Goal: Task Accomplishment & Management: Complete application form

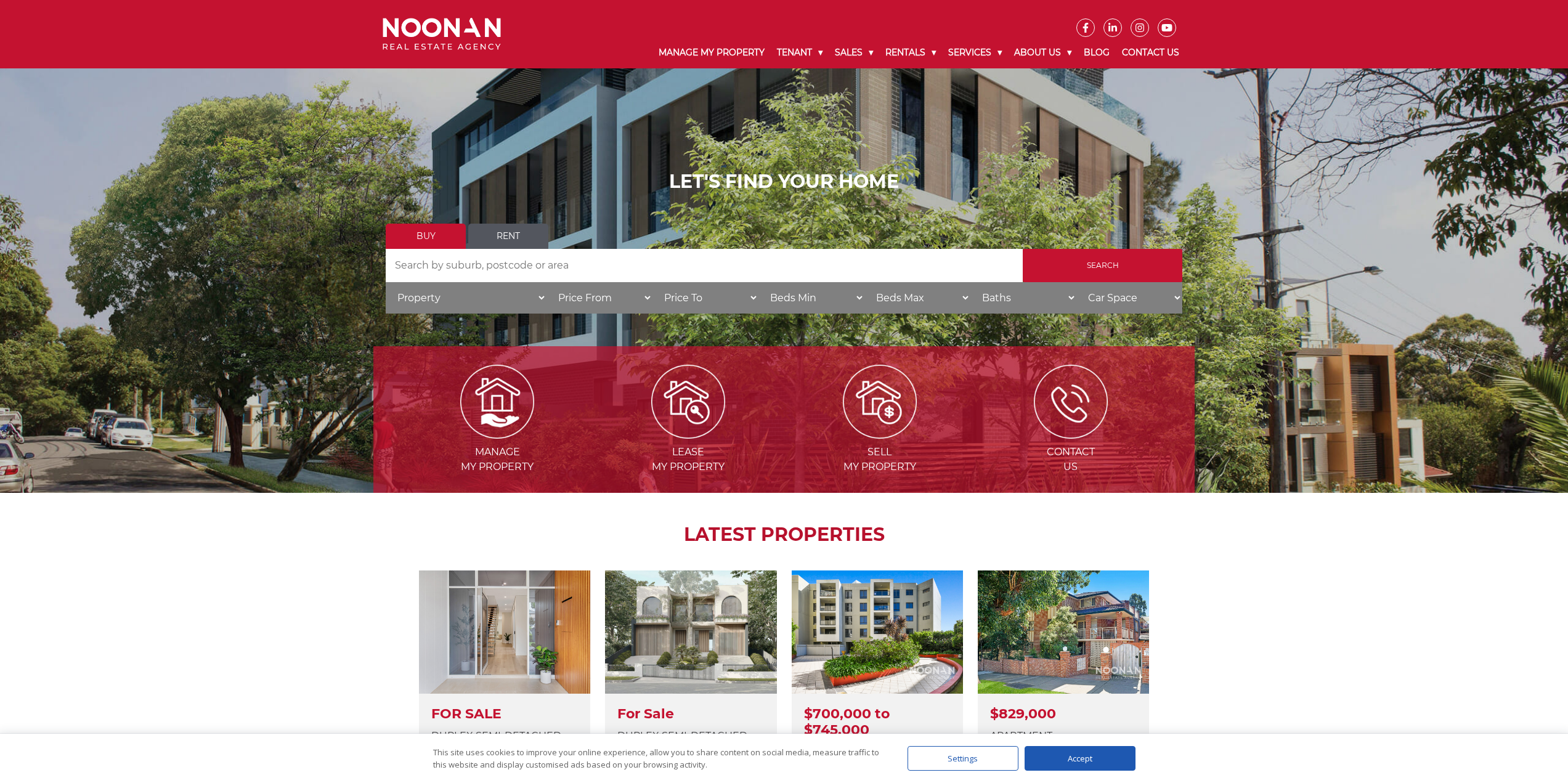
click at [512, 234] on link "Rent" at bounding box center [508, 236] width 80 height 25
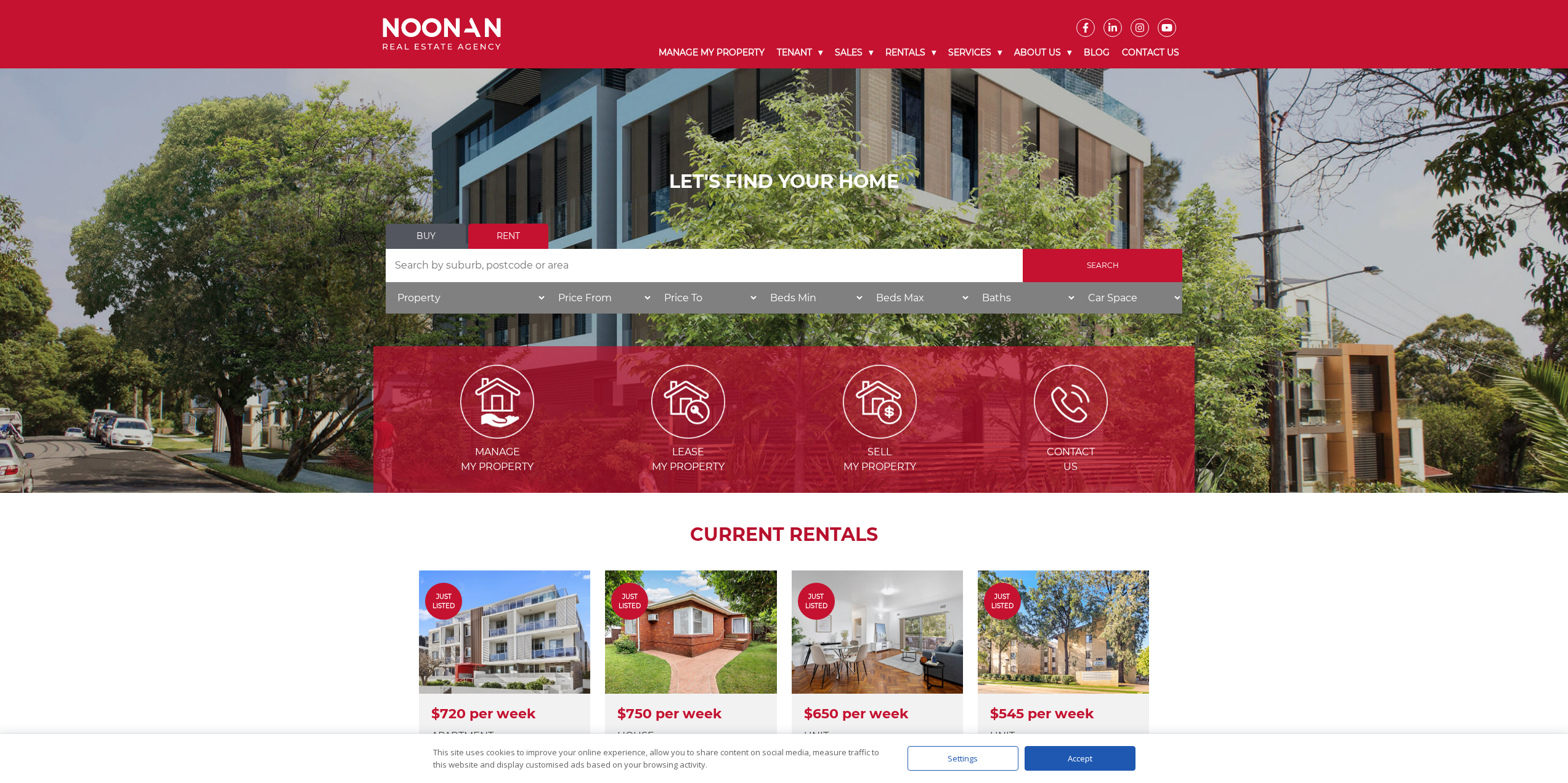
click at [499, 261] on input "Search by Address" at bounding box center [704, 265] width 637 height 33
type input "oatley"
click at [1082, 257] on input "Search" at bounding box center [1103, 265] width 160 height 33
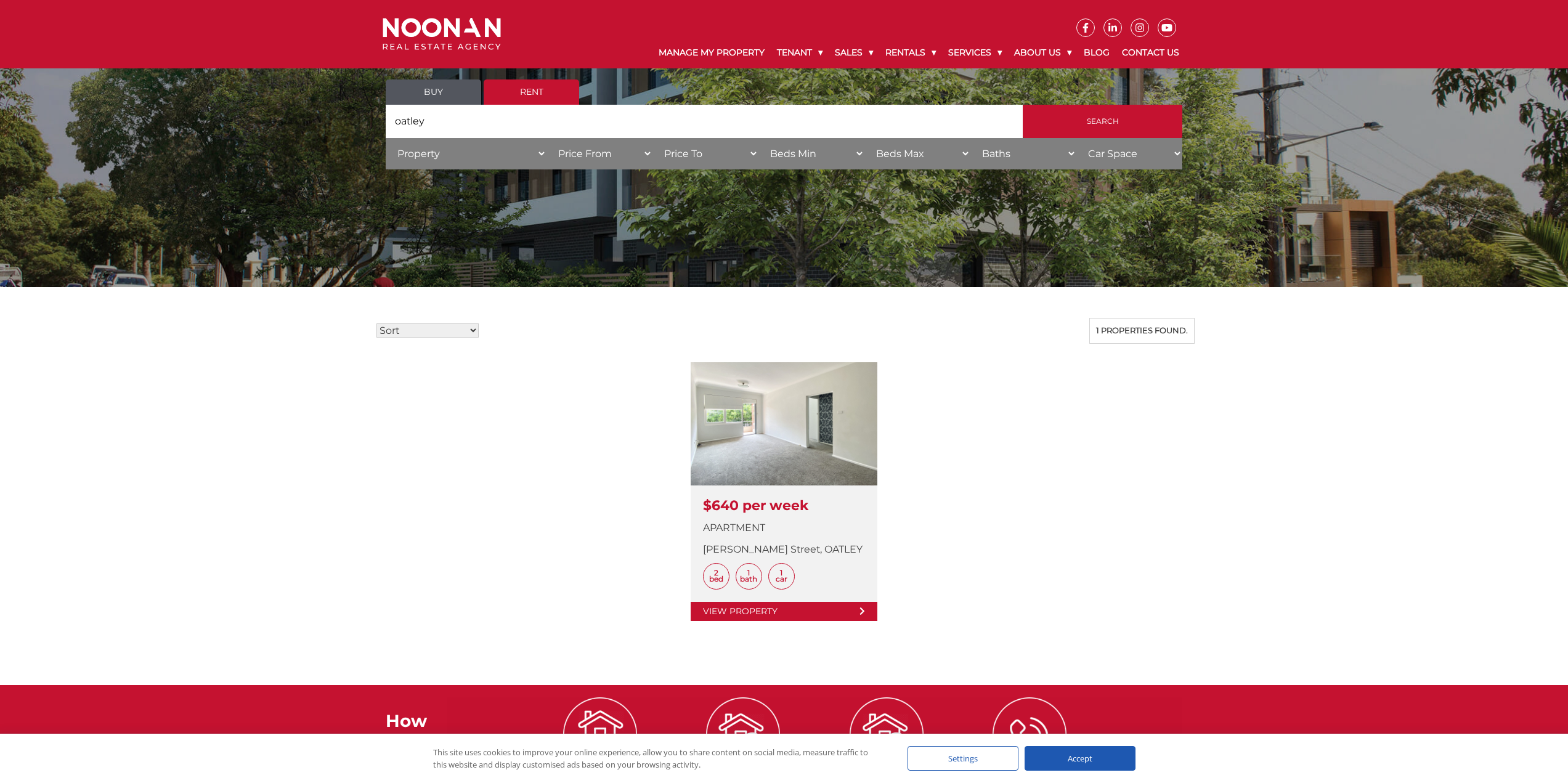
scroll to position [247, 0]
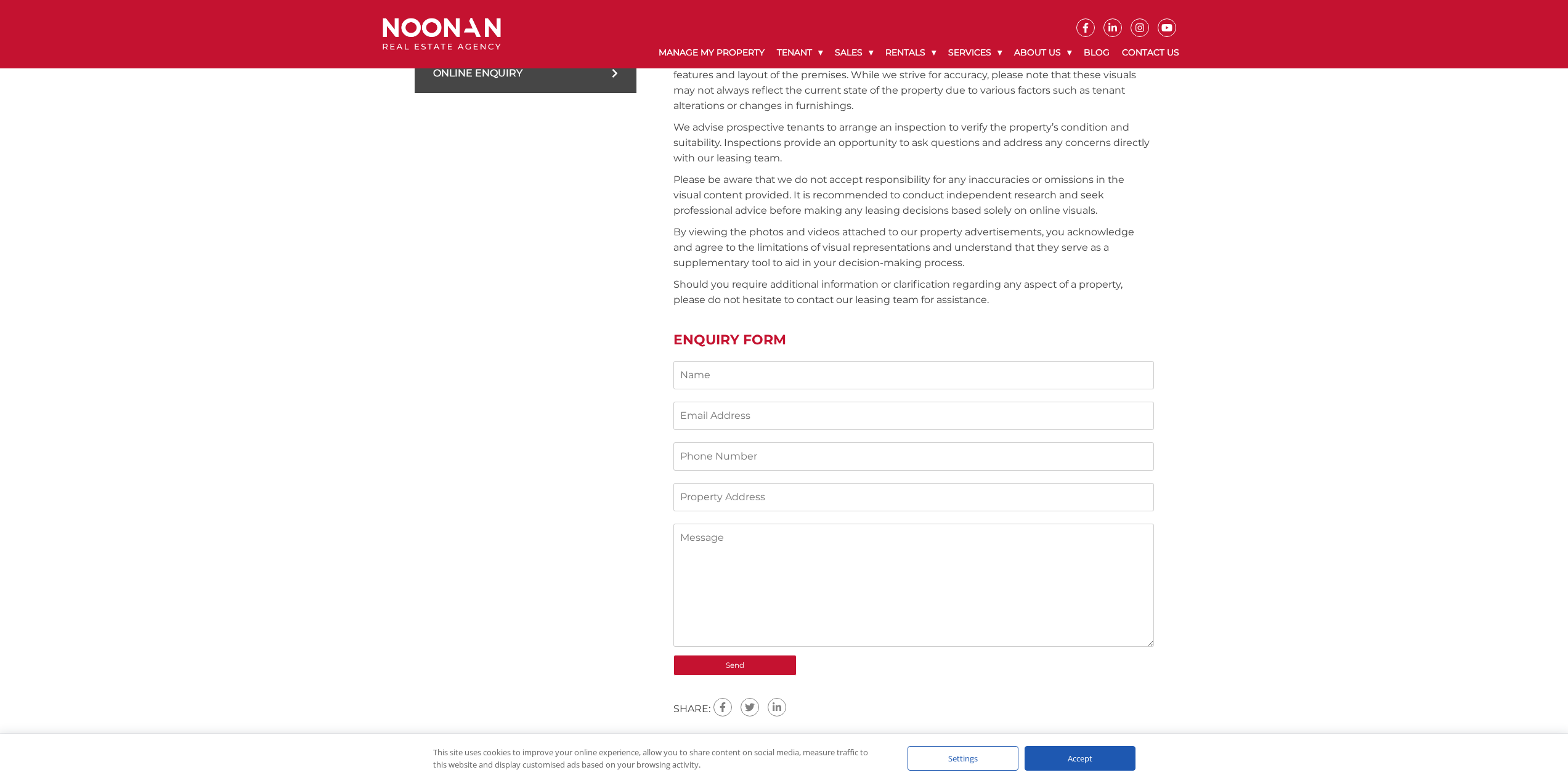
scroll to position [801, 0]
click at [701, 374] on input "Contact form" at bounding box center [914, 376] width 481 height 28
type input "[PERSON_NAME]"
type input "[EMAIL_ADDRESS][DOMAIN_NAME]"
type input "0452541061"
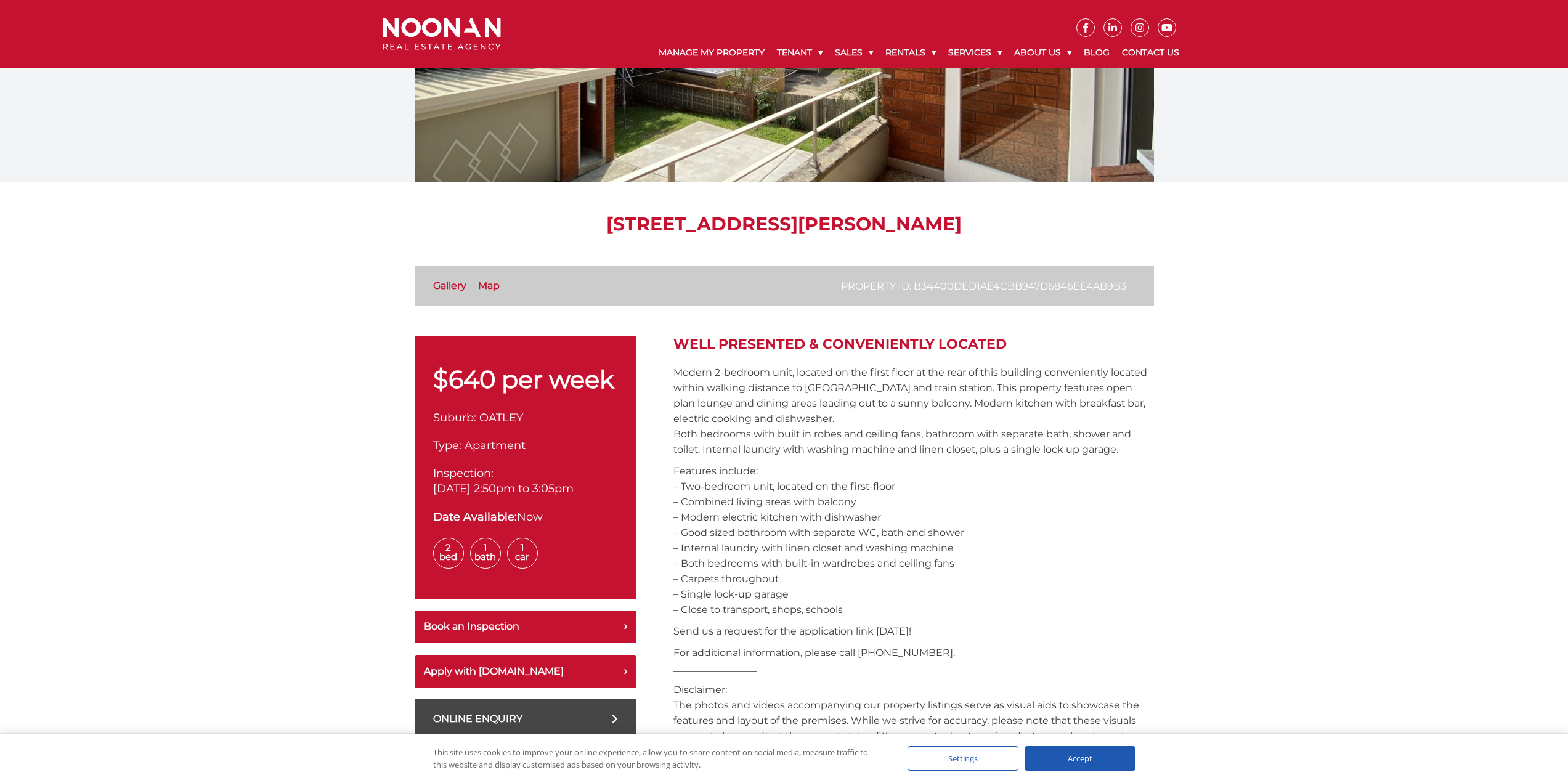
scroll to position [62, 0]
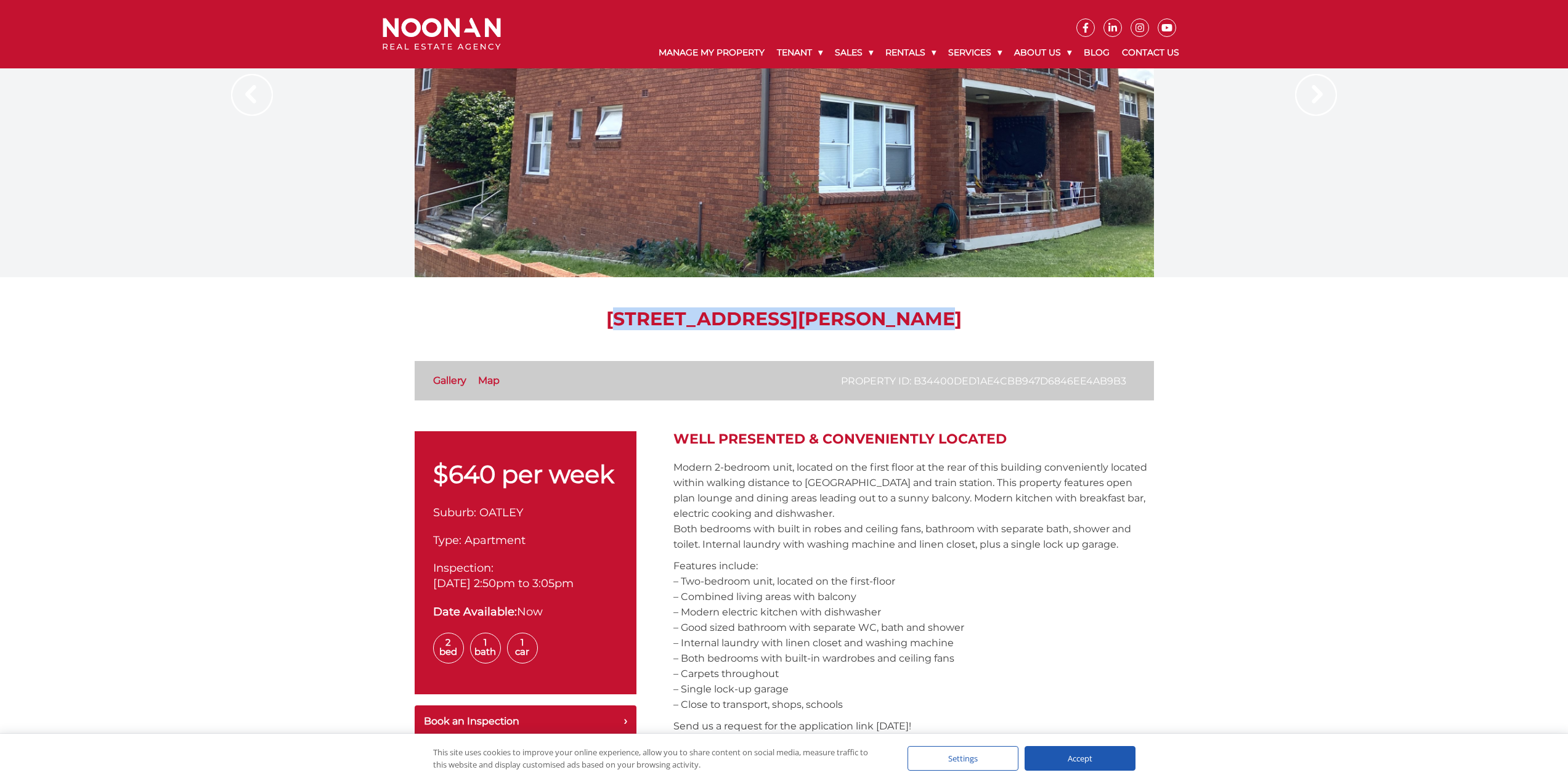
drag, startPoint x: 591, startPoint y: 320, endPoint x: 871, endPoint y: 318, distance: 280.0
click at [871, 318] on h1 "3/49 Letitia Street, OATLEY NSW 2223" at bounding box center [784, 320] width 739 height 22
copy h1 "3/49 Letitia Street, OATLEY"
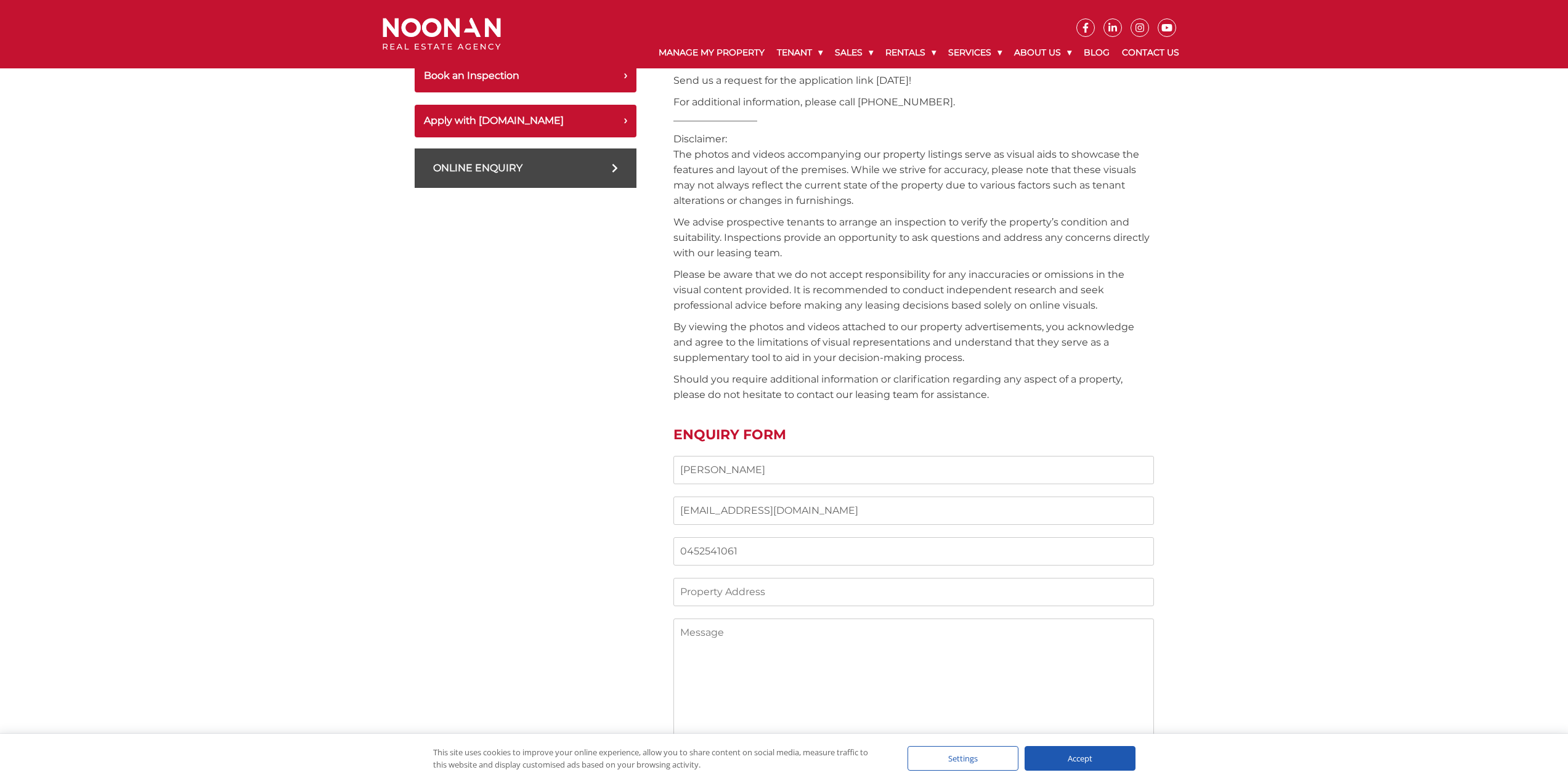
scroll to position [801, 0]
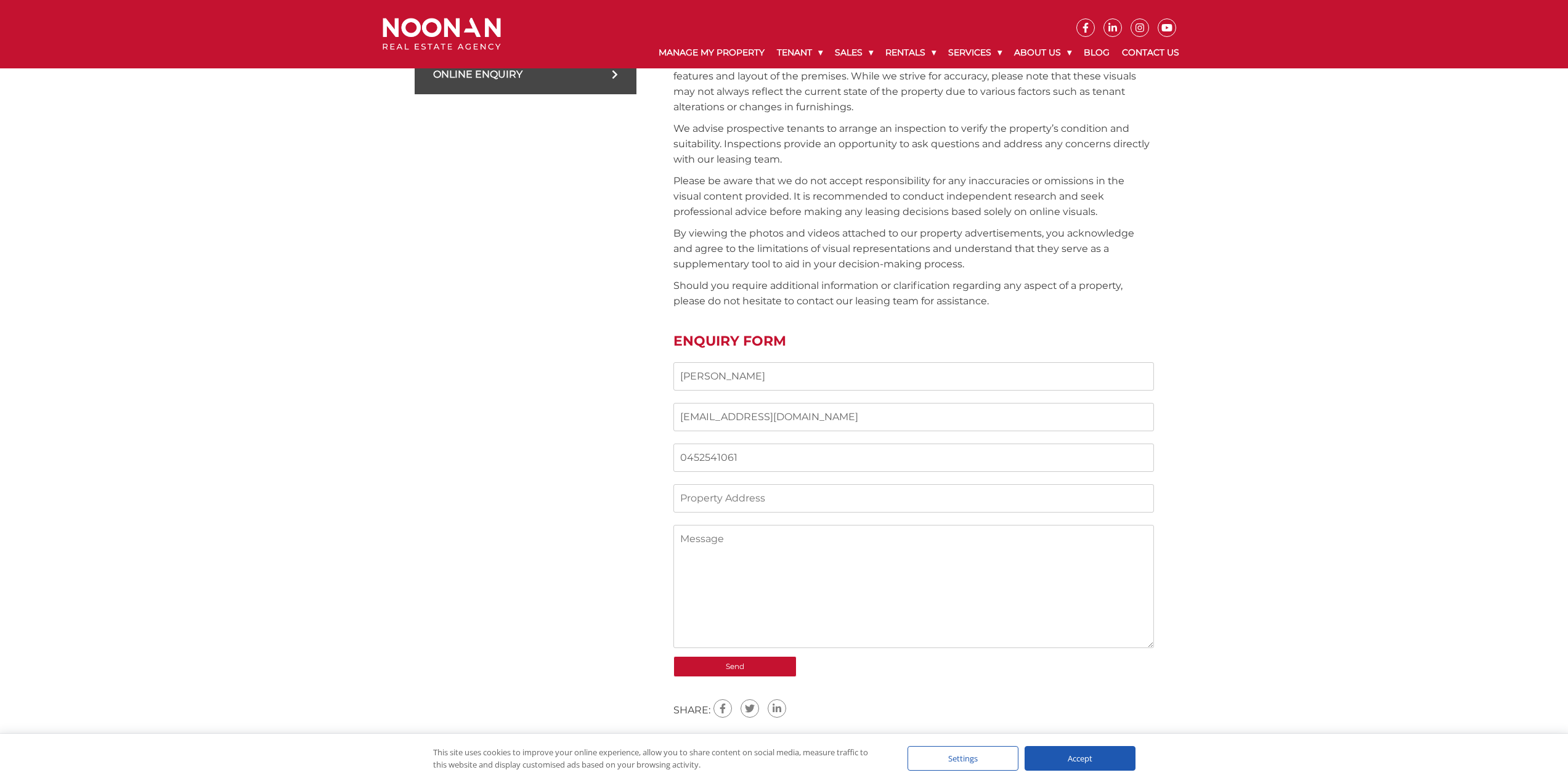
click at [742, 491] on input "Contact form" at bounding box center [914, 498] width 481 height 28
paste input "3/49 Letitia Street, OATLEY"
type input "3/49 Letitia Street, OATLEY"
click at [737, 568] on textarea "Contact form" at bounding box center [914, 587] width 481 height 123
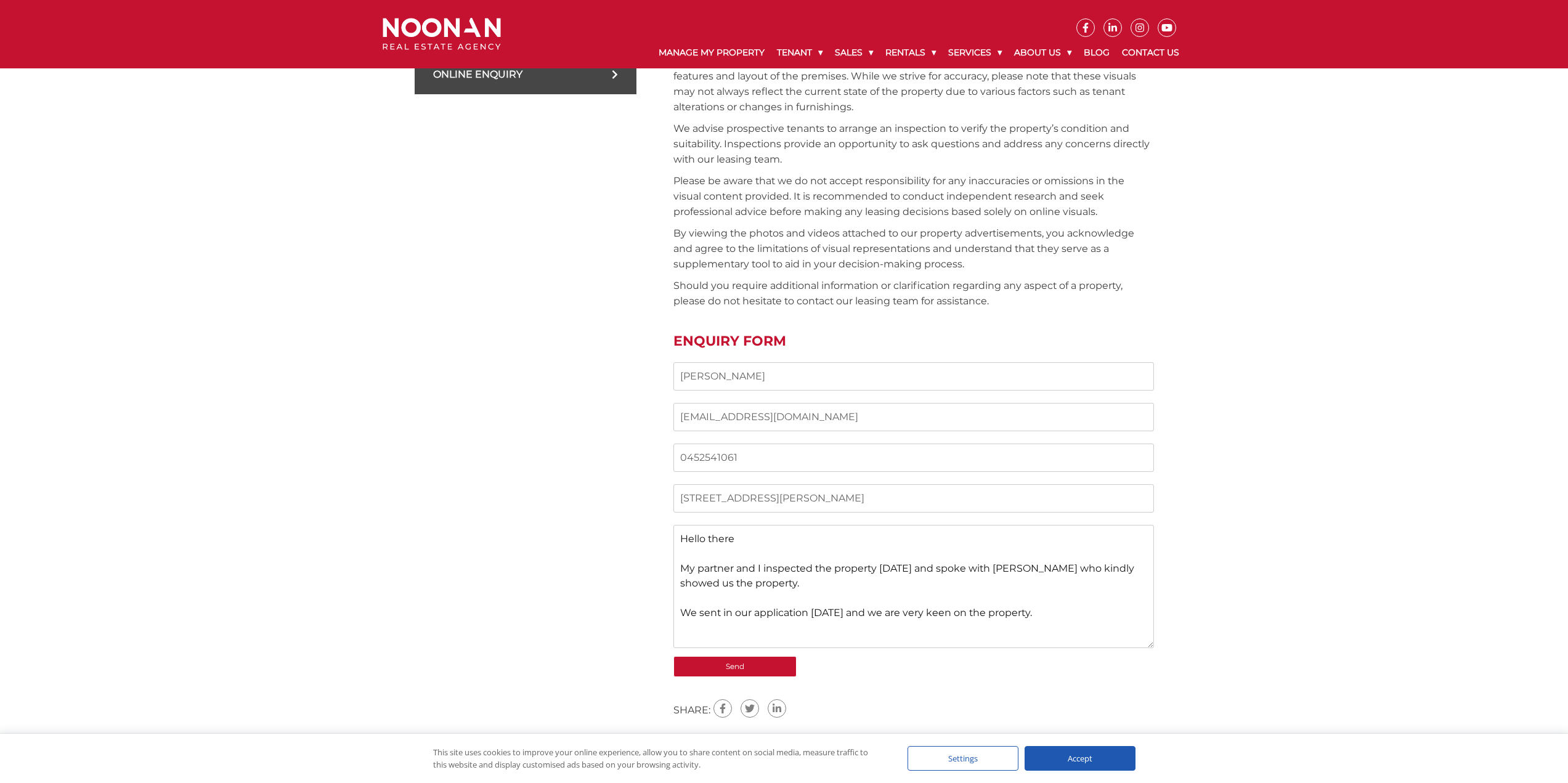
click at [1063, 571] on textarea "Hello there My partner and I inspected the property yesterday and spoke with To…" at bounding box center [914, 587] width 481 height 123
click at [728, 618] on textarea "Hello there My partner and I inspected the property yesterday and spoke with To…" at bounding box center [914, 587] width 481 height 123
click at [779, 609] on textarea "Hello there My partner and I inspected the property yesterday and spoke with To…" at bounding box center [914, 587] width 481 height 123
click at [730, 611] on textarea "Hello there My partner and I inspected the property yesterday and spoke with To…" at bounding box center [914, 587] width 481 height 123
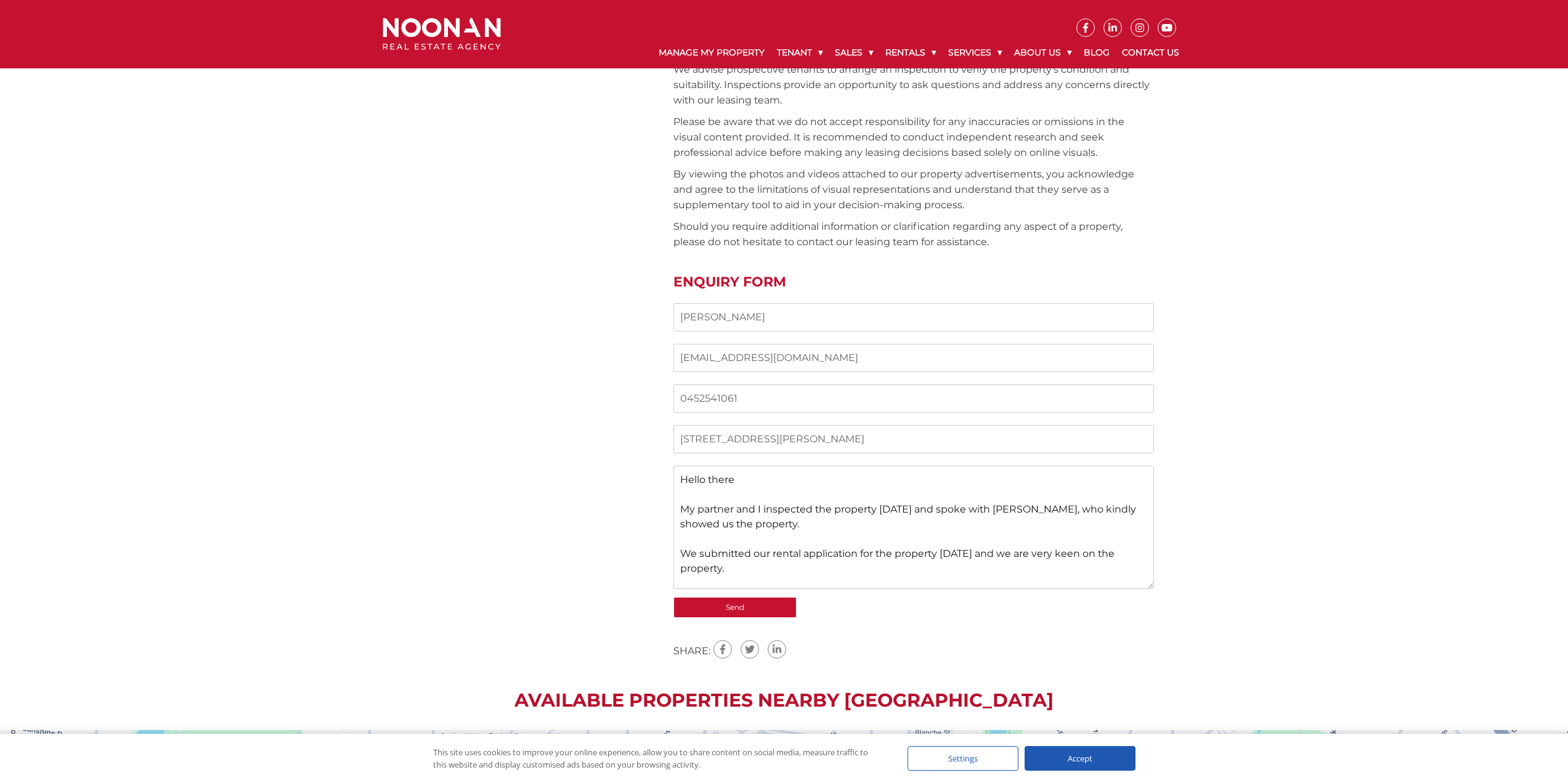
scroll to position [986, 0]
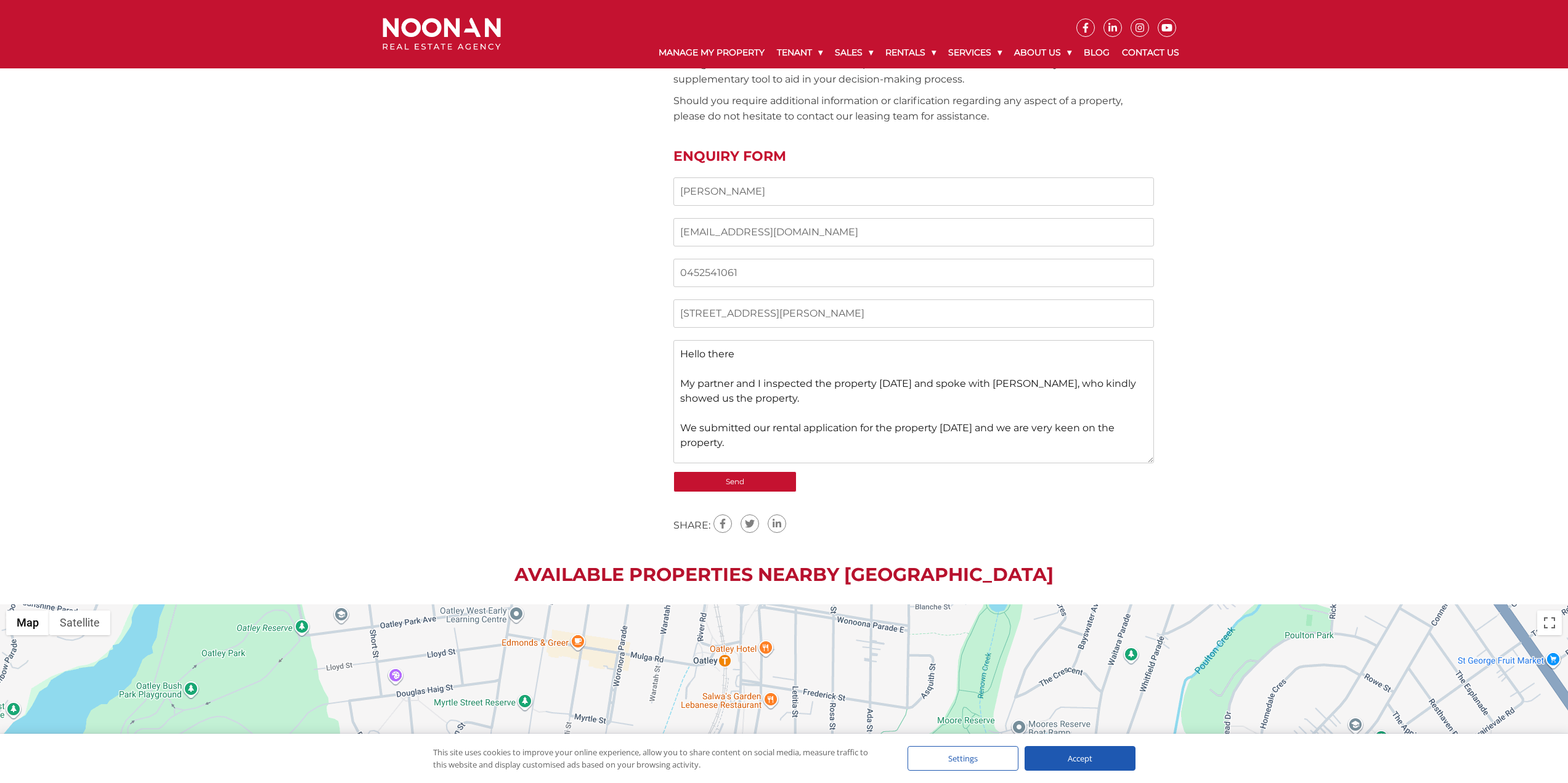
click at [1004, 430] on textarea "Hello there My partner and I inspected the property yesterday and spoke with To…" at bounding box center [914, 402] width 481 height 123
click at [1012, 430] on textarea "Hello there My partner and I inspected the property yesterday and spoke with To…" at bounding box center [914, 402] width 481 height 123
click at [824, 447] on textarea "Hello there My partner and I inspected the property yesterday and spoke with To…" at bounding box center [914, 402] width 481 height 123
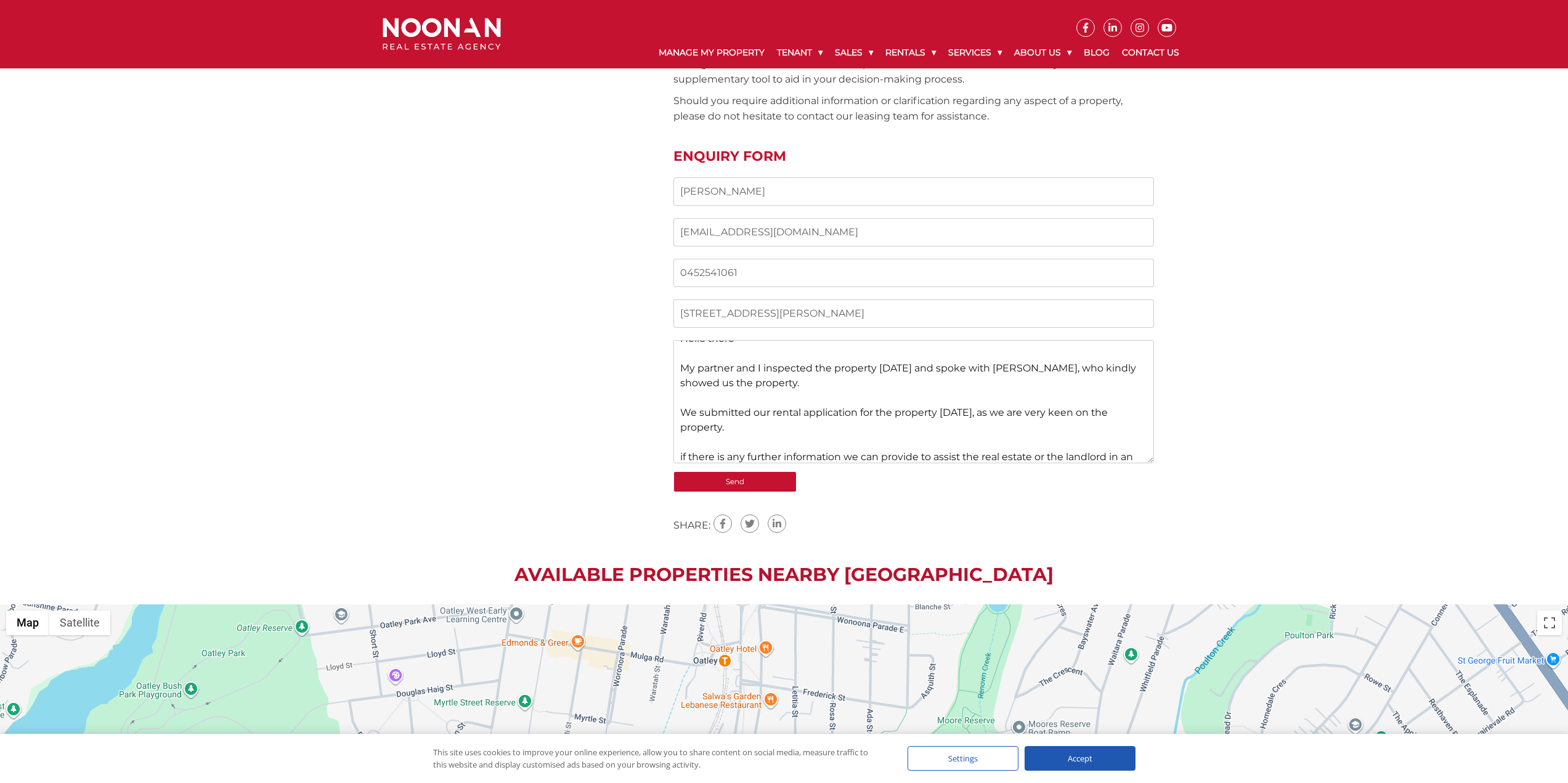
scroll to position [30, 0]
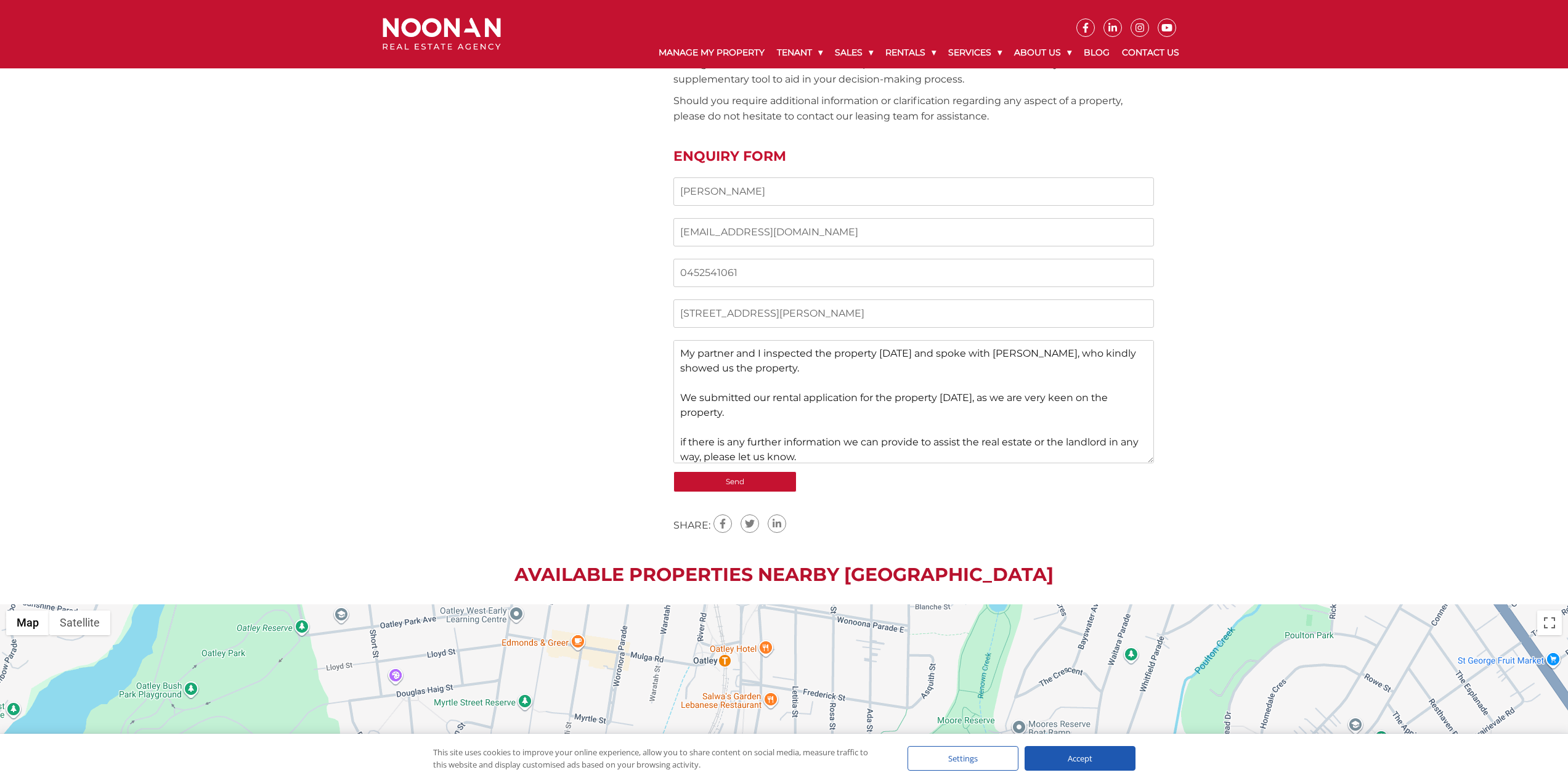
click at [682, 437] on textarea "Hello there My partner and I inspected the property yesterday and spoke with To…" at bounding box center [914, 402] width 481 height 123
click at [881, 463] on textarea "Hello there My partner and I inspected the property yesterday and spoke with To…" at bounding box center [914, 402] width 481 height 123
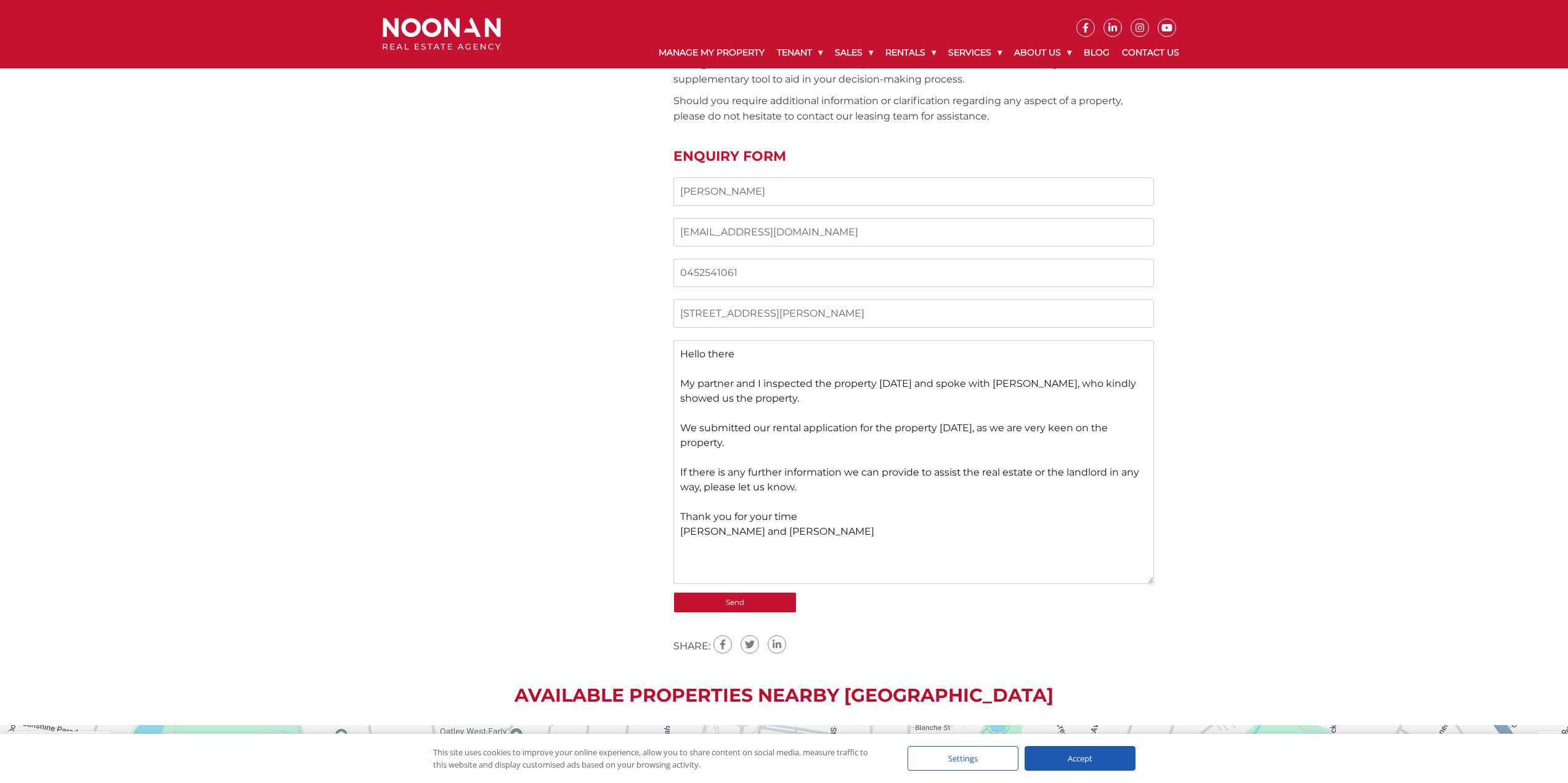
scroll to position [0, 0]
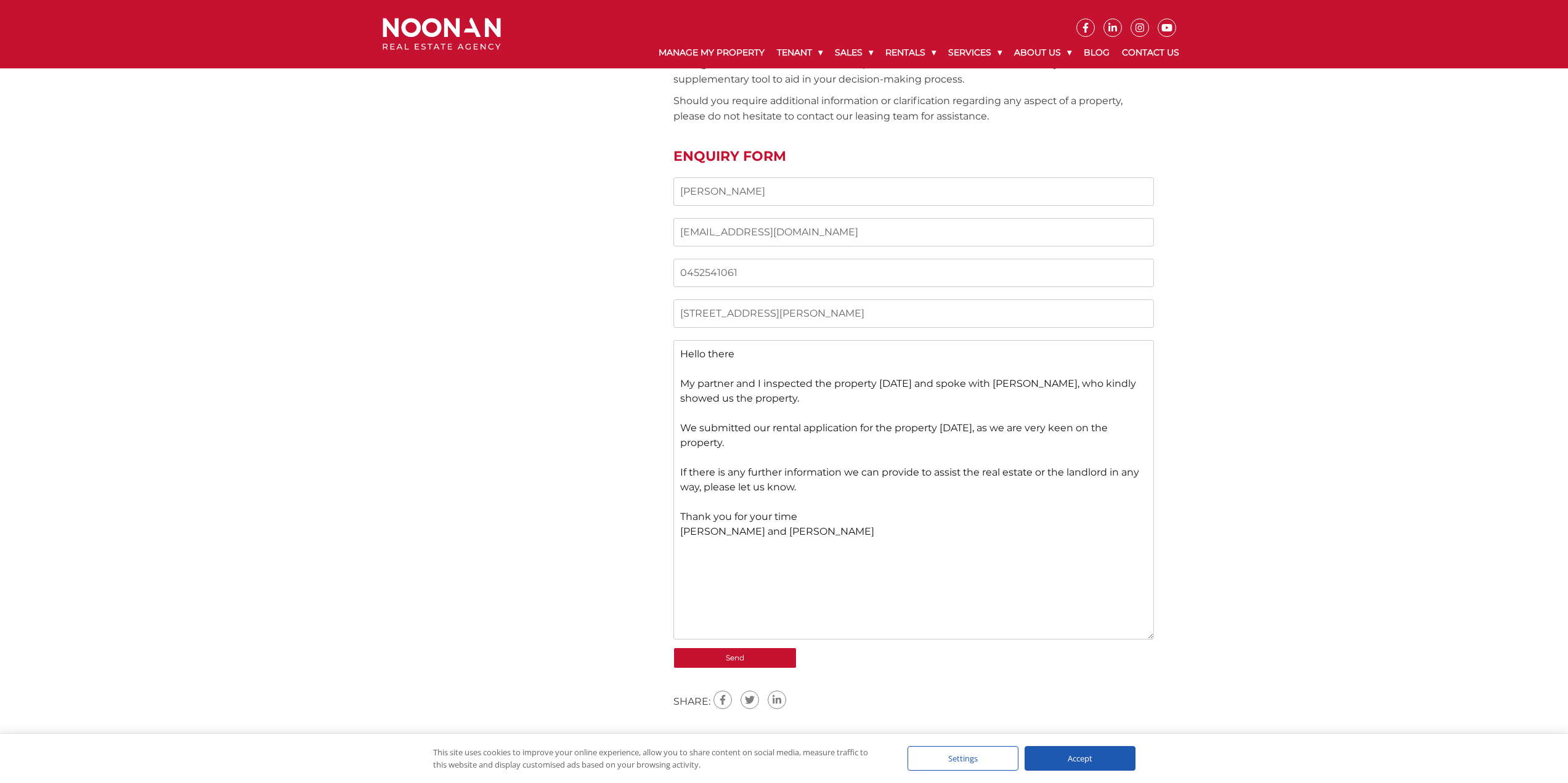
drag, startPoint x: 1145, startPoint y: 458, endPoint x: 1141, endPoint y: 634, distance: 176.0
click at [1141, 634] on textarea "Hello there My partner and I inspected the property yesterday and spoke with To…" at bounding box center [914, 489] width 481 height 299
click at [795, 493] on textarea "Hello there My partner and I inspected the property yesterday and spoke with To…" at bounding box center [914, 489] width 481 height 299
click at [777, 564] on textarea "Hello there My partner and I inspected the property yesterday and spoke with To…" at bounding box center [914, 489] width 481 height 299
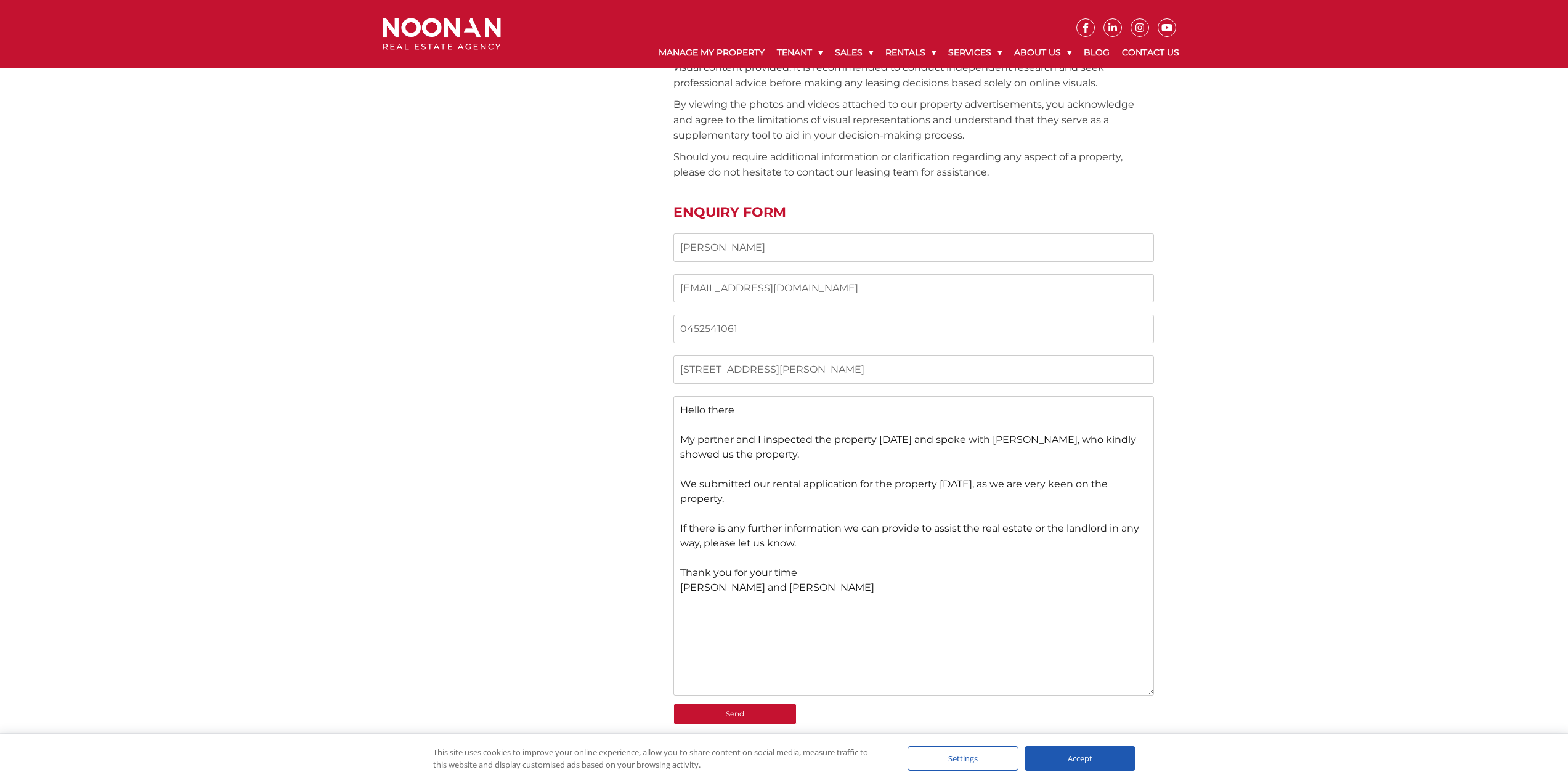
scroll to position [986, 0]
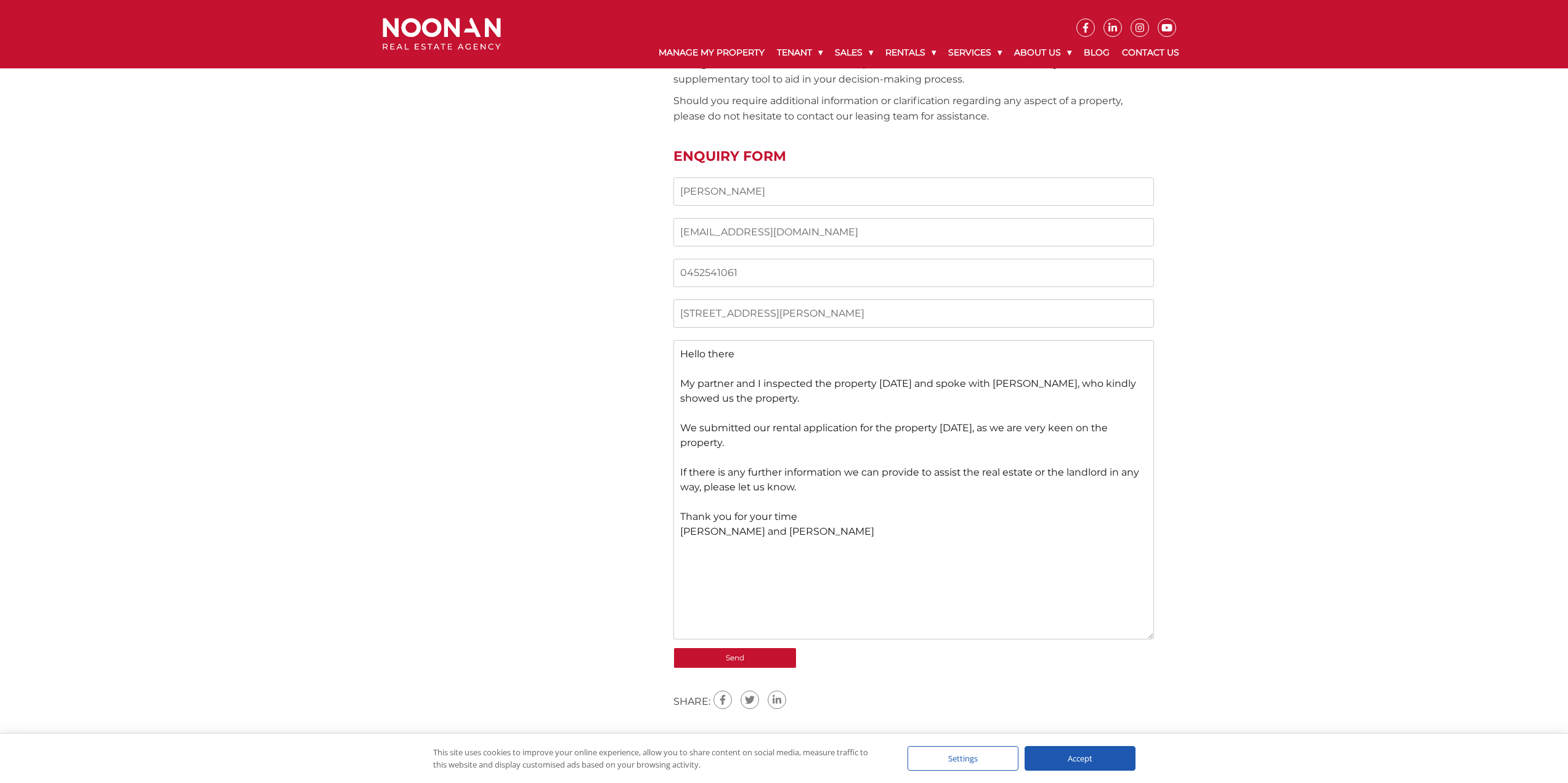
click at [784, 564] on textarea "Hello there My partner and I inspected the property yesterday and spoke with To…" at bounding box center [914, 489] width 481 height 299
click at [742, 568] on textarea "Hello there My partner and I inspected the property yesterday and spoke with To…" at bounding box center [914, 489] width 481 height 299
click at [799, 540] on textarea "Hello there My partner and I inspected the property yesterday and spoke with To…" at bounding box center [914, 489] width 481 height 299
click at [818, 497] on textarea "Hello there My partner and I inspected the property yesterday and spoke with To…" at bounding box center [914, 489] width 481 height 299
click at [806, 519] on textarea "Hello there My partner and I inspected the property yesterday and spoke with To…" at bounding box center [914, 489] width 481 height 299
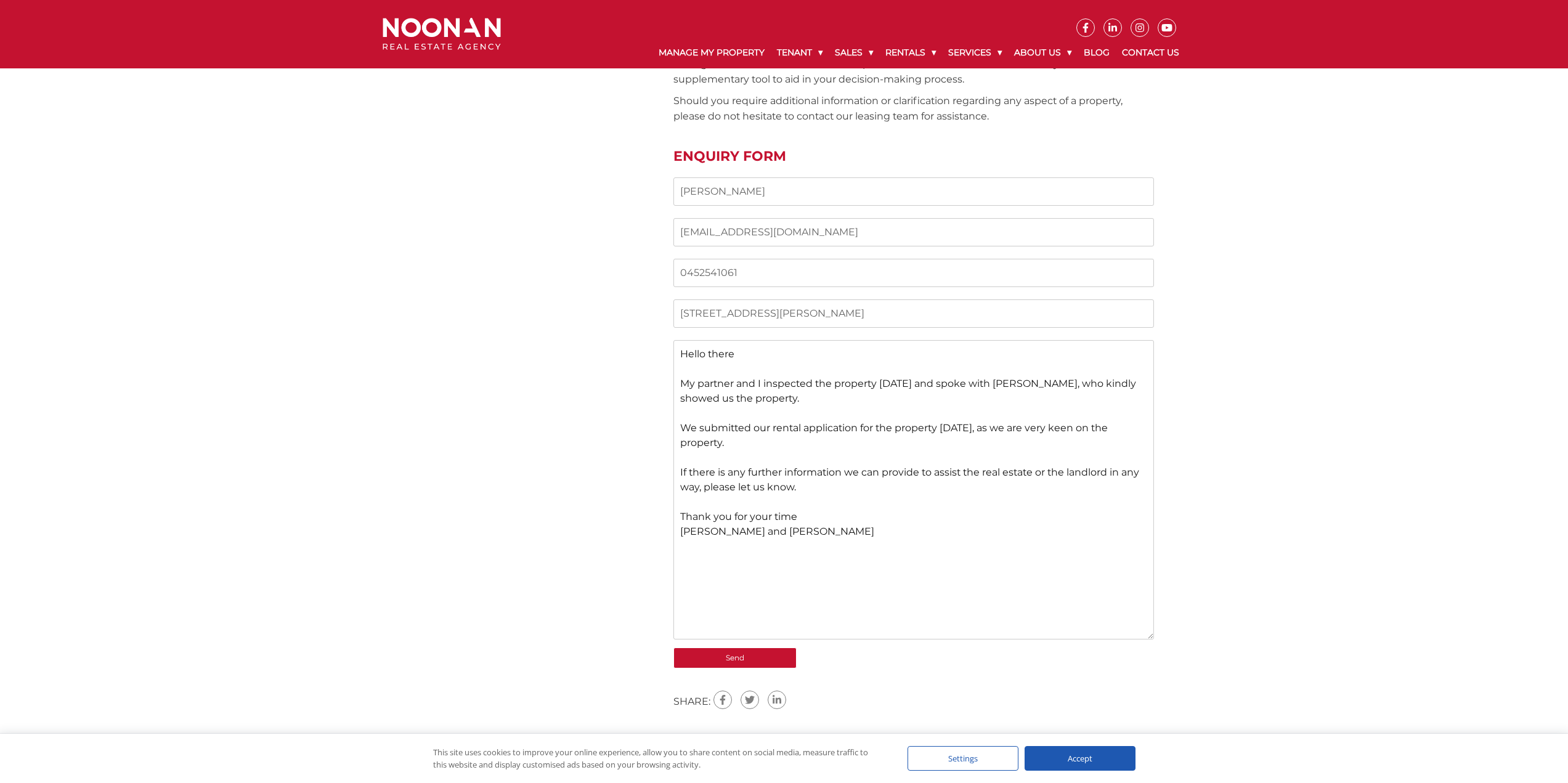
click at [809, 491] on textarea "Hello there My partner and I inspected the property yesterday and spoke with To…" at bounding box center [914, 489] width 481 height 299
click at [757, 480] on textarea "Hello there My partner and I inspected the property yesterday and spoke with To…" at bounding box center [914, 489] width 481 height 299
click at [754, 489] on textarea "Hello there My partner and I inspected the property yesterday and spoke with To…" at bounding box center [914, 489] width 481 height 299
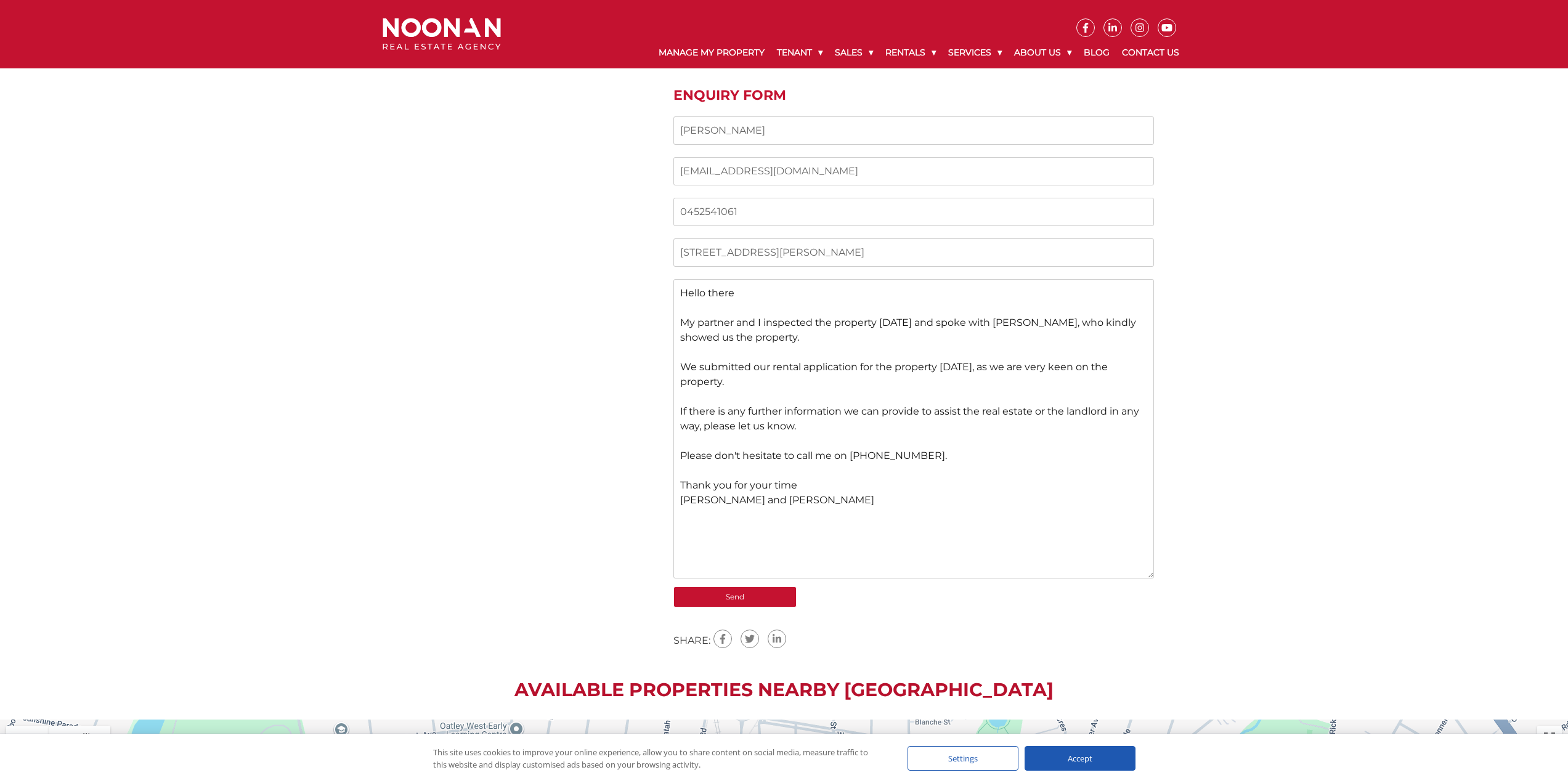
scroll to position [1048, 0]
type textarea "Hello there My partner and I inspected the property yesterday and spoke with To…"
click at [745, 594] on input "Send" at bounding box center [735, 597] width 123 height 21
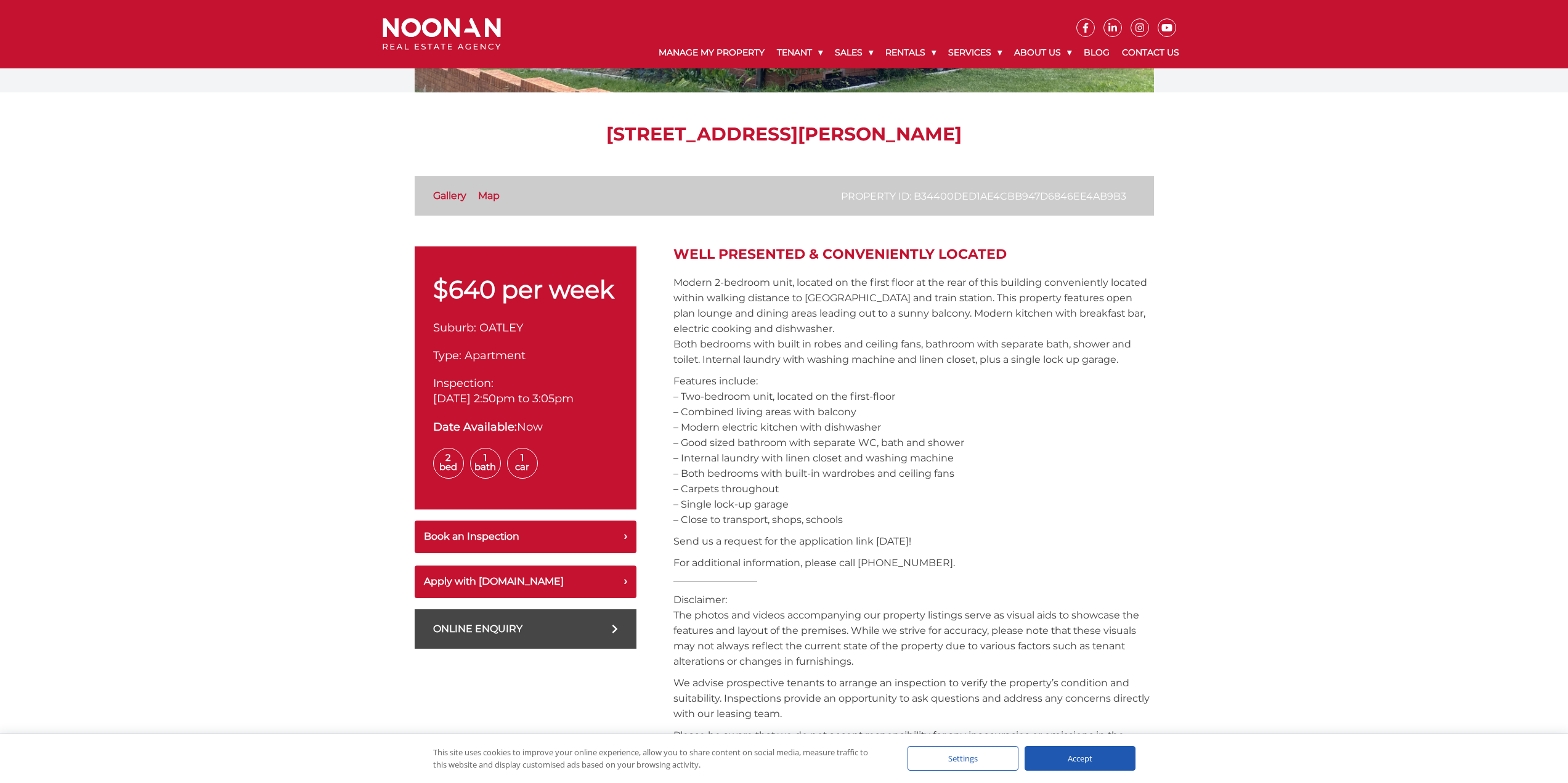
scroll to position [0, 0]
